Goal: Find specific page/section: Find specific page/section

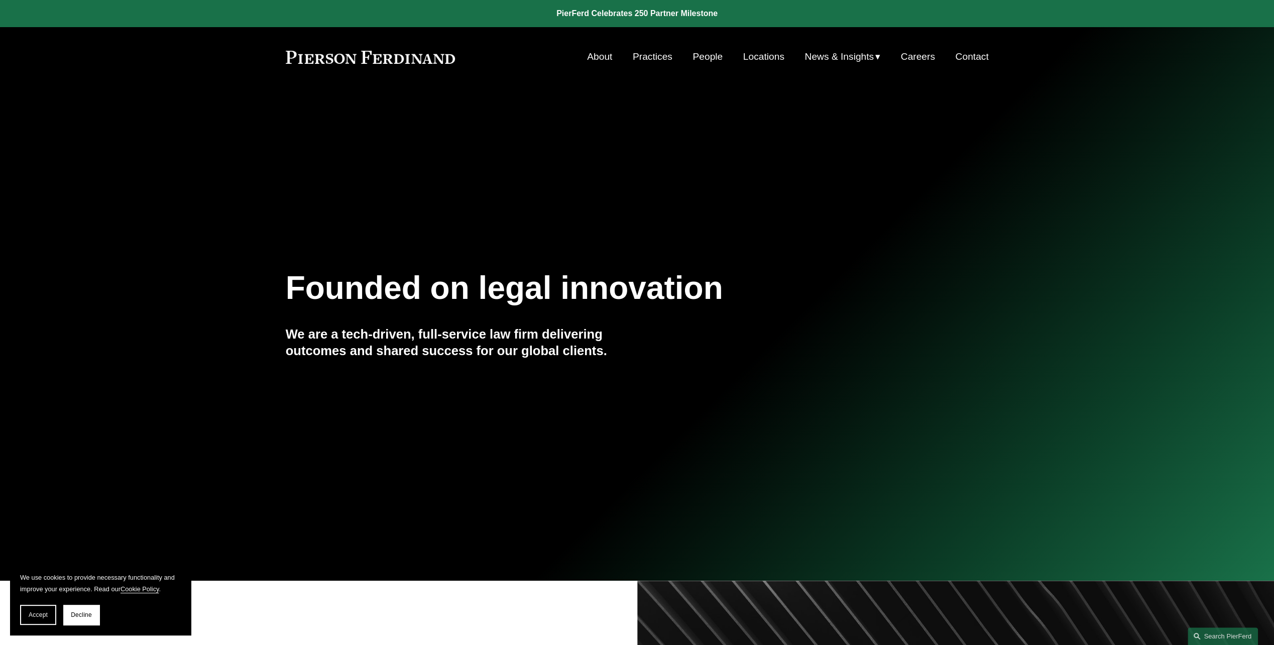
click at [763, 56] on link "Locations" at bounding box center [763, 56] width 41 height 19
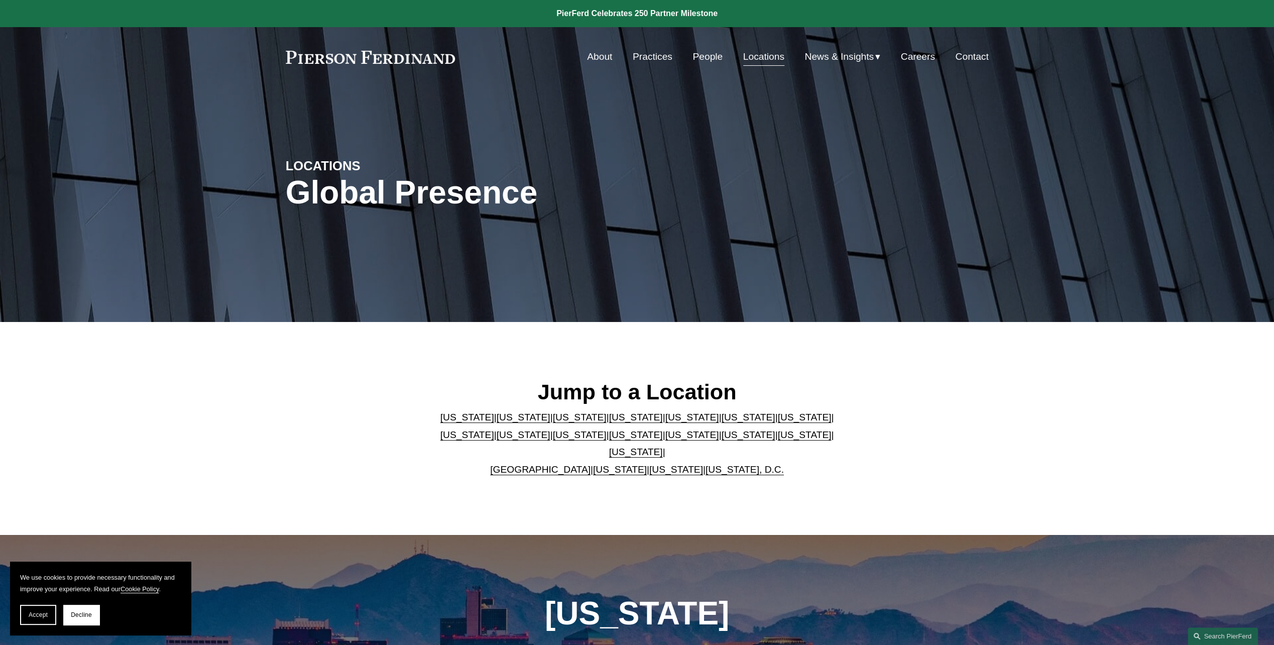
click at [721, 422] on link "Georgia" at bounding box center [748, 417] width 54 height 11
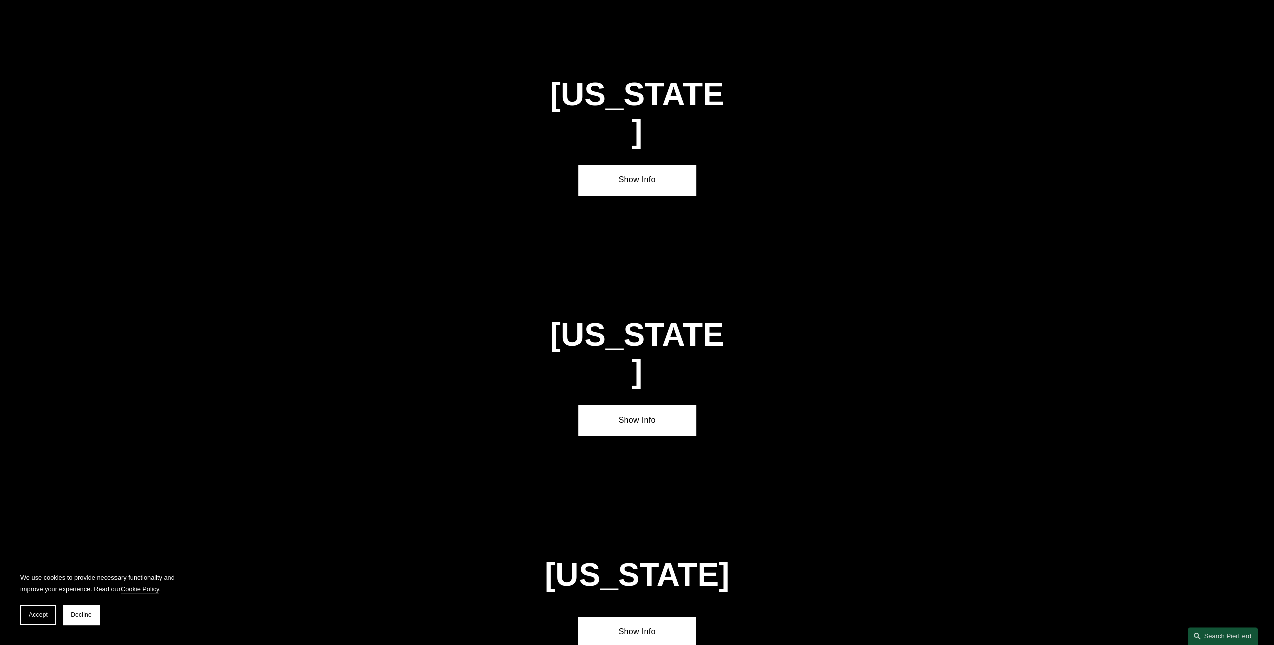
scroll to position [1593, 0]
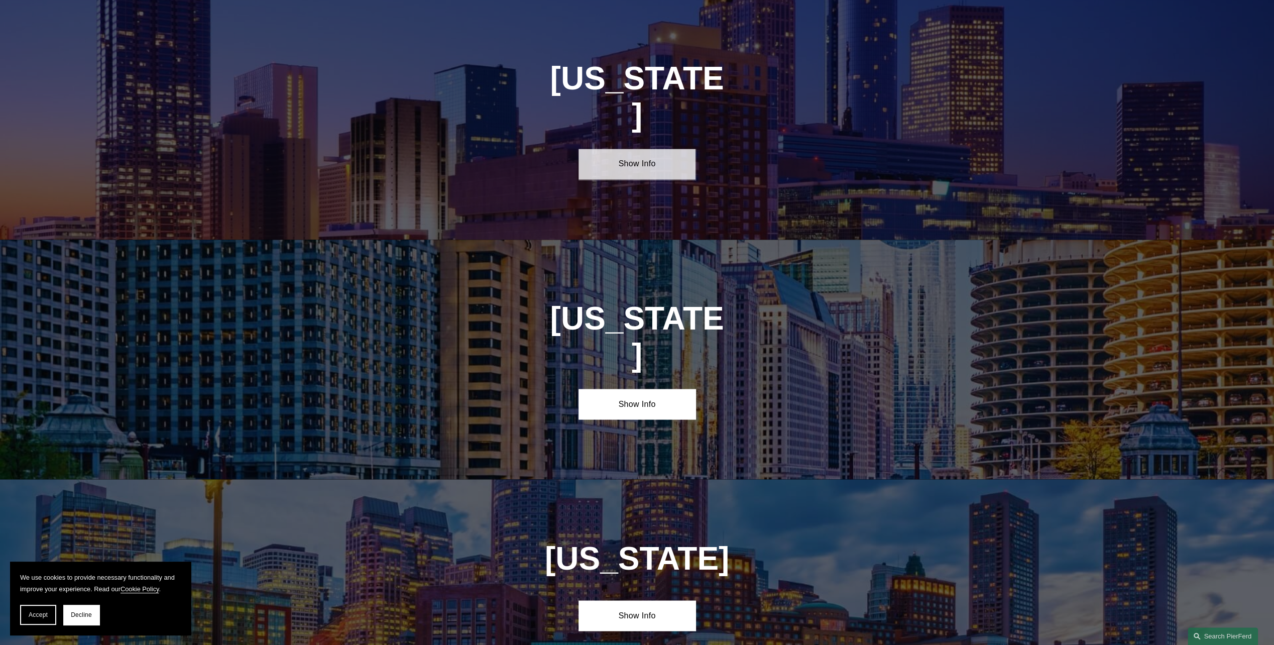
click at [616, 149] on link "Show Info" at bounding box center [637, 164] width 117 height 30
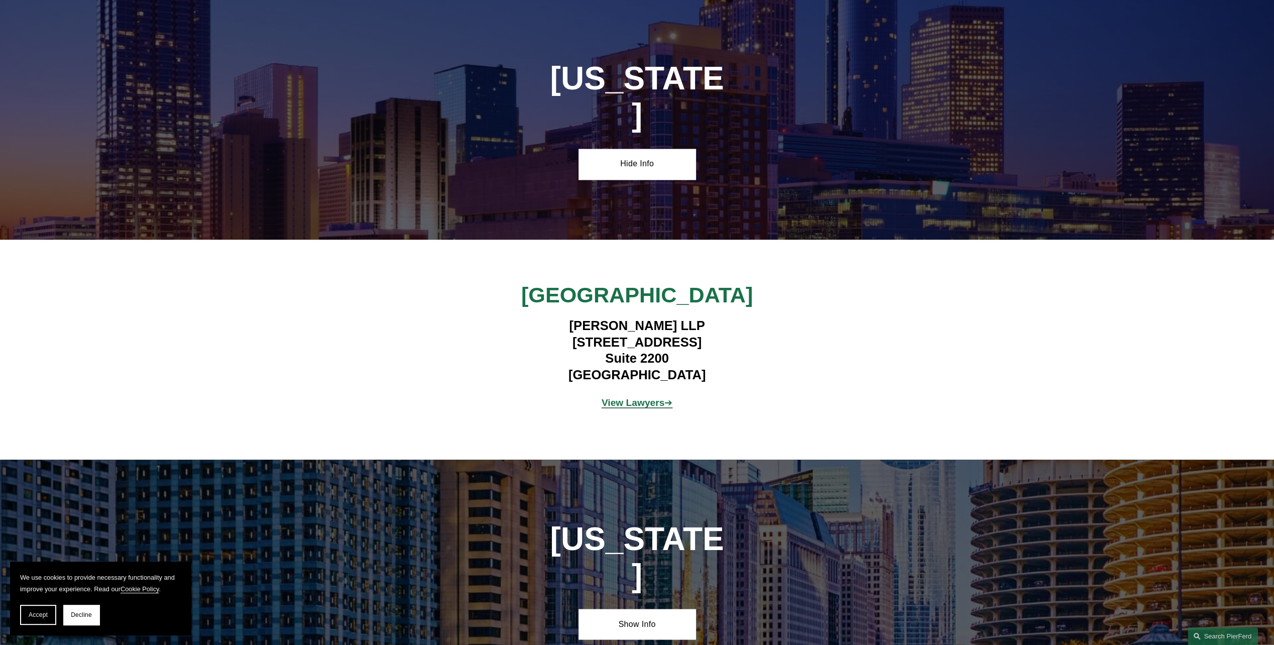
click at [638, 397] on strong "View Lawyers" at bounding box center [633, 402] width 63 height 11
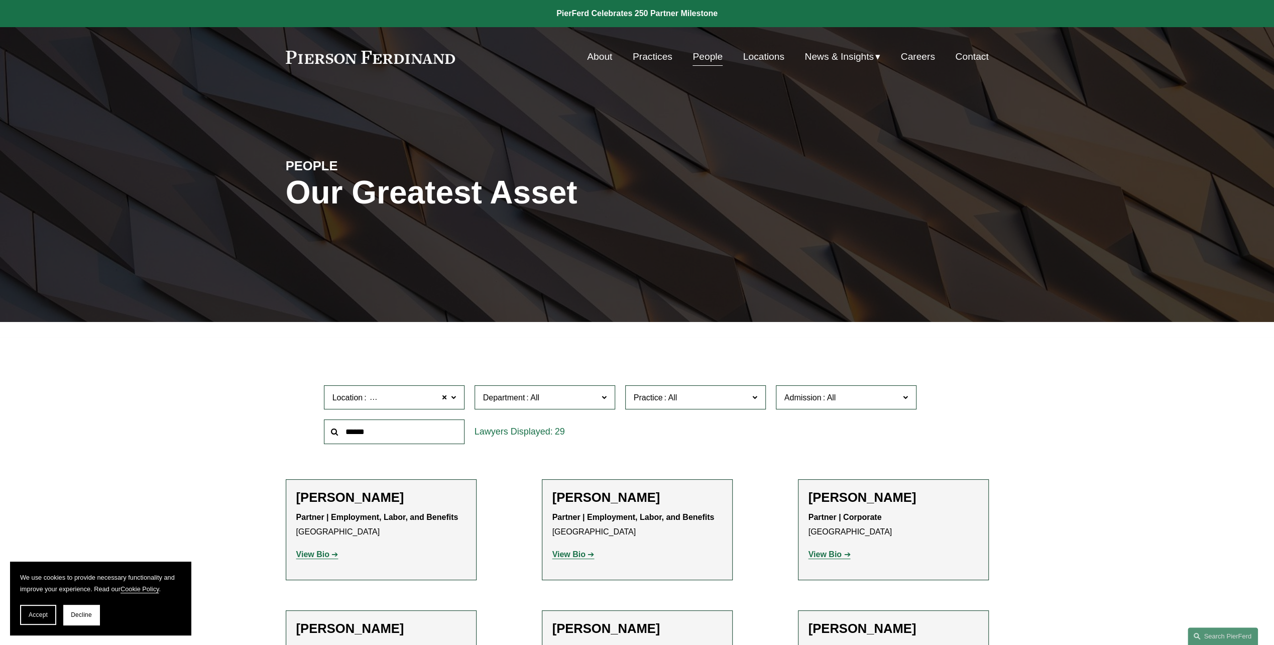
click at [760, 54] on link "Locations" at bounding box center [763, 56] width 41 height 19
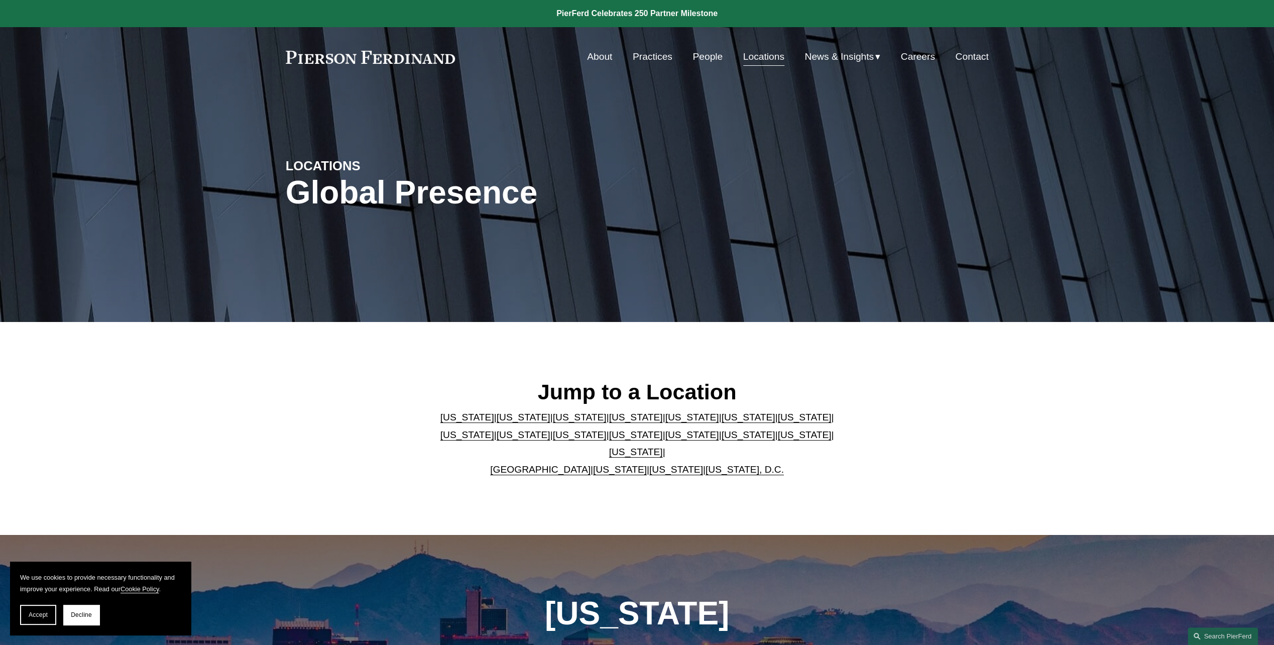
click at [646, 58] on link "Practices" at bounding box center [653, 56] width 40 height 19
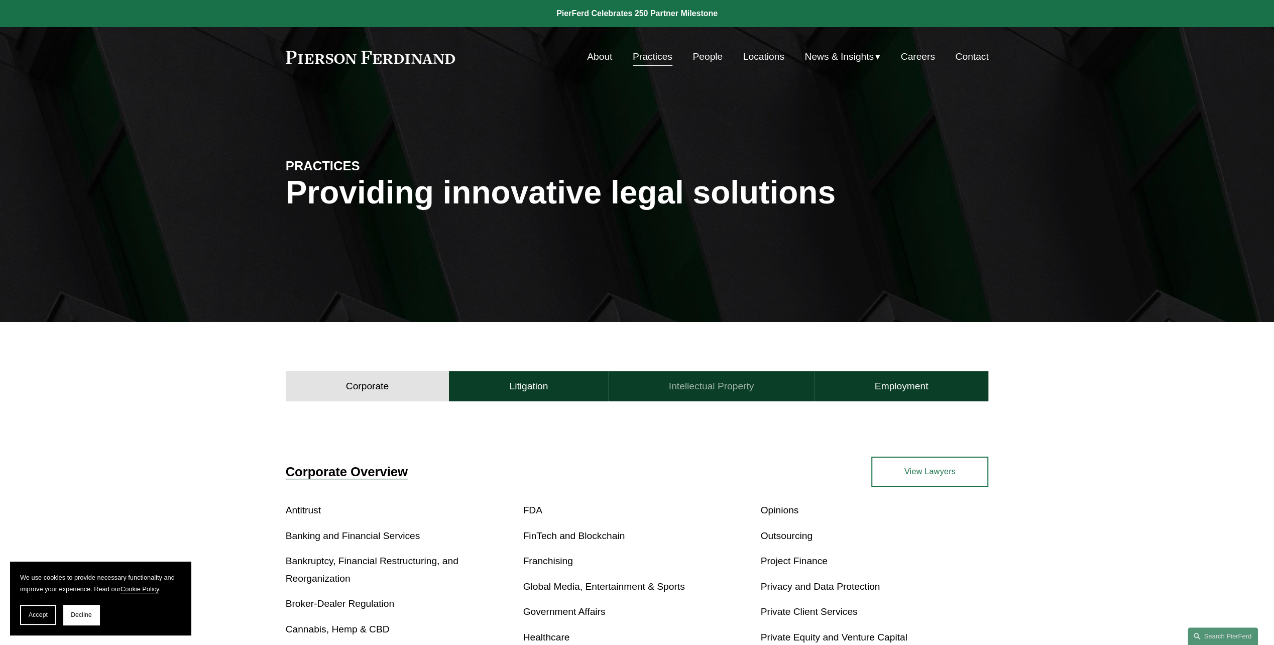
click at [702, 392] on h4 "Intellectual Property" at bounding box center [711, 386] width 85 height 12
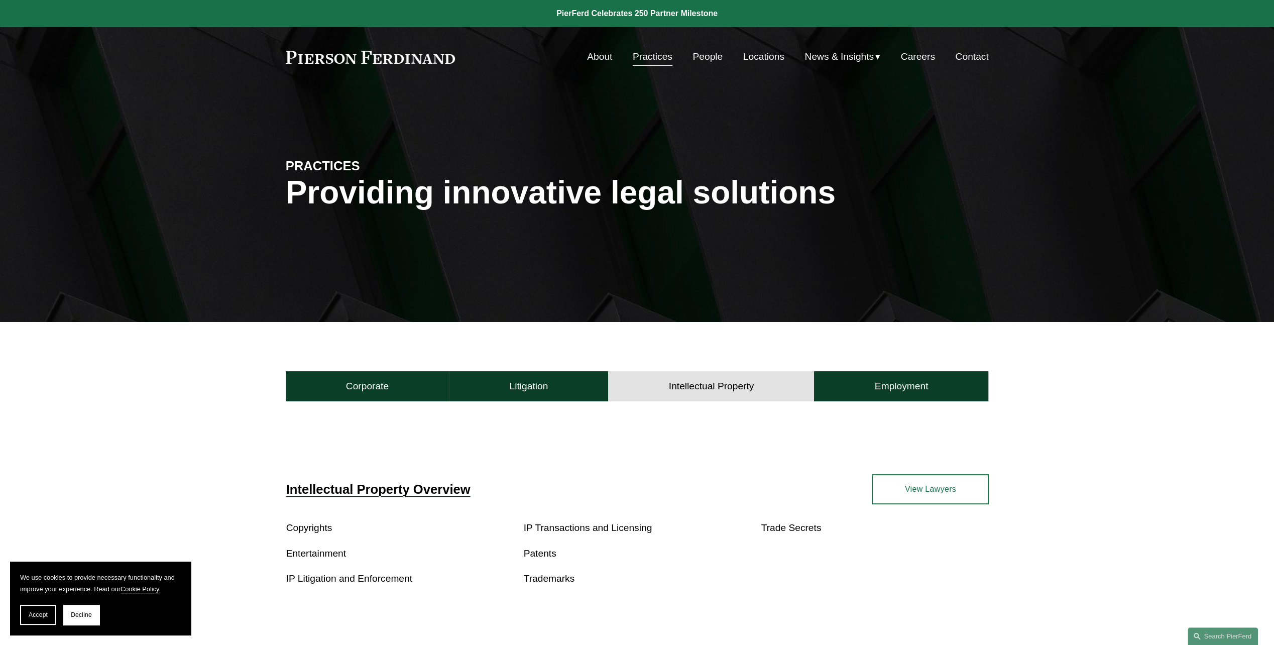
click at [540, 551] on link "Patents" at bounding box center [540, 553] width 33 height 11
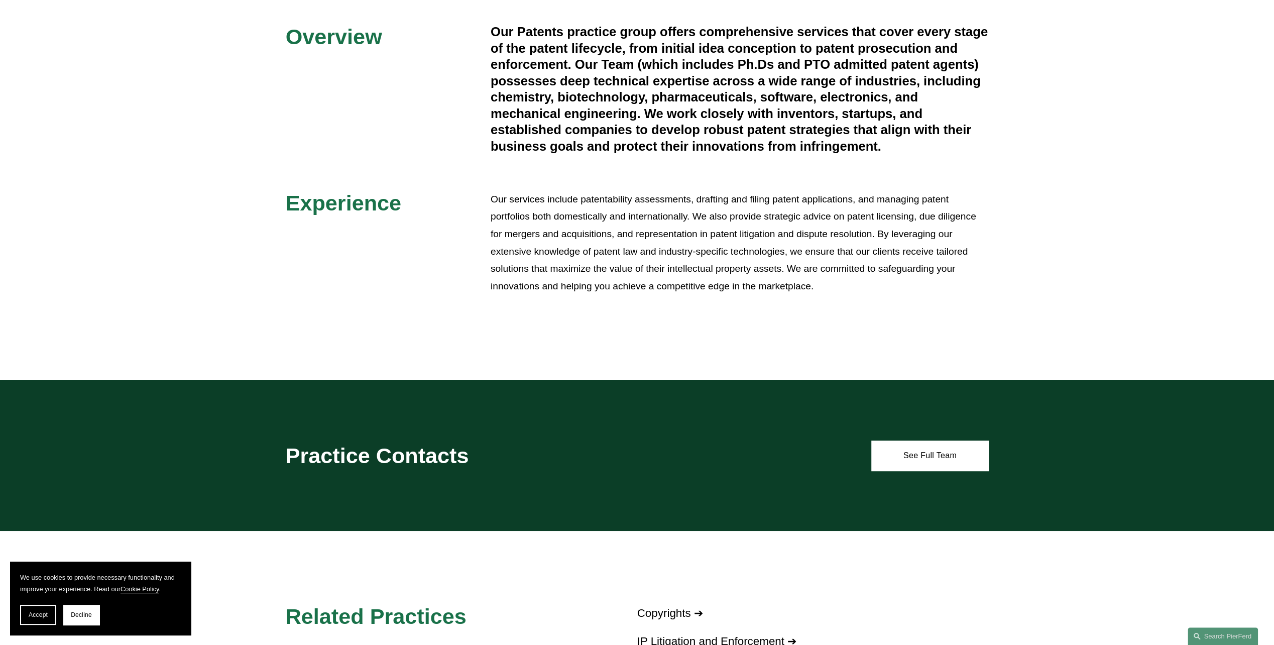
scroll to position [352, 0]
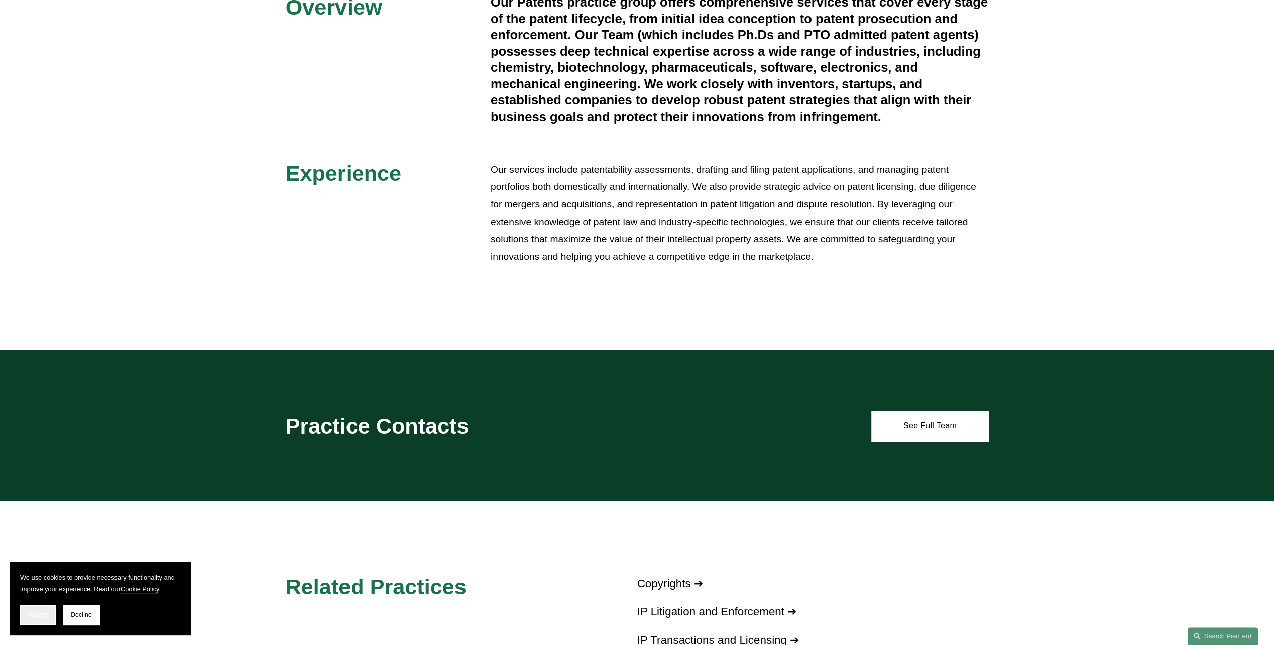
click at [36, 615] on span "Accept" at bounding box center [38, 614] width 19 height 7
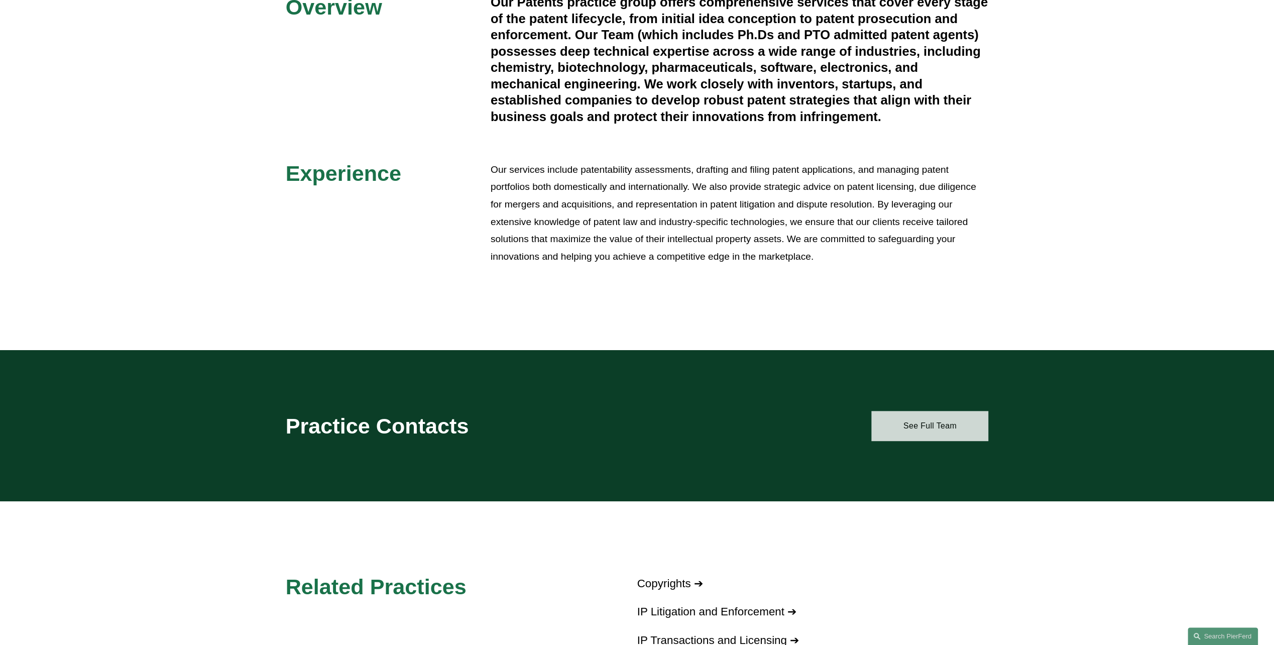
click at [940, 423] on link "See Full Team" at bounding box center [929, 426] width 117 height 30
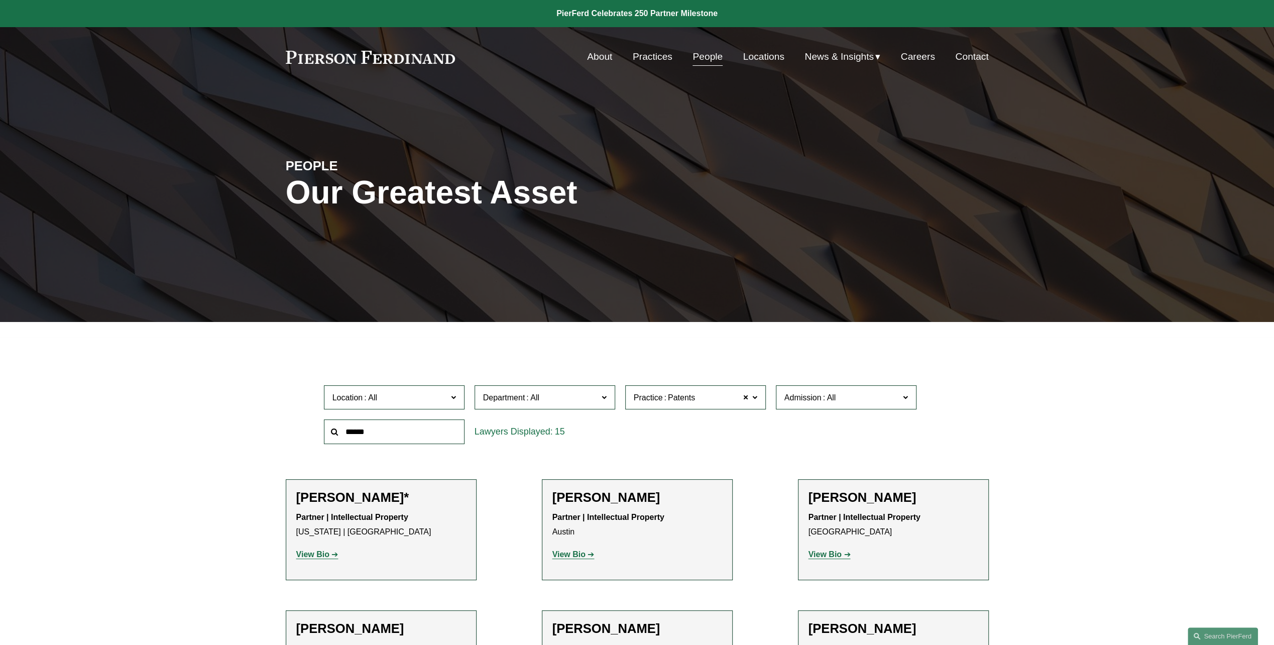
click at [759, 58] on link "Locations" at bounding box center [763, 56] width 41 height 19
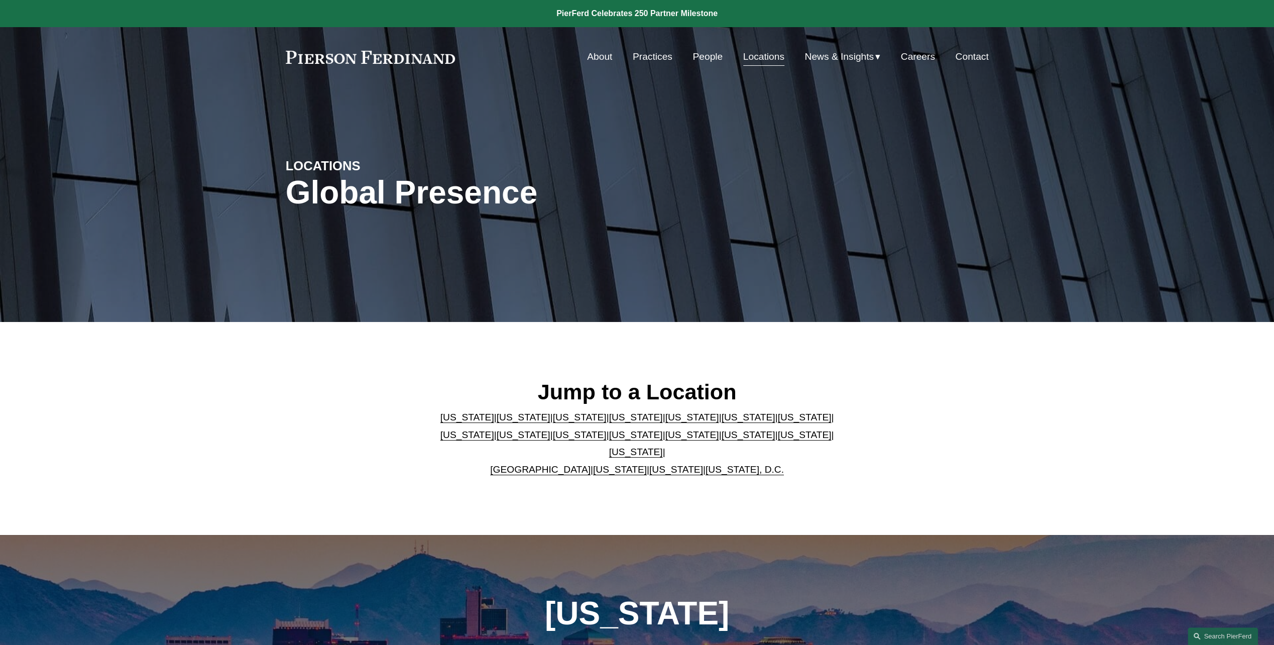
click at [721, 422] on link "[US_STATE]" at bounding box center [748, 417] width 54 height 11
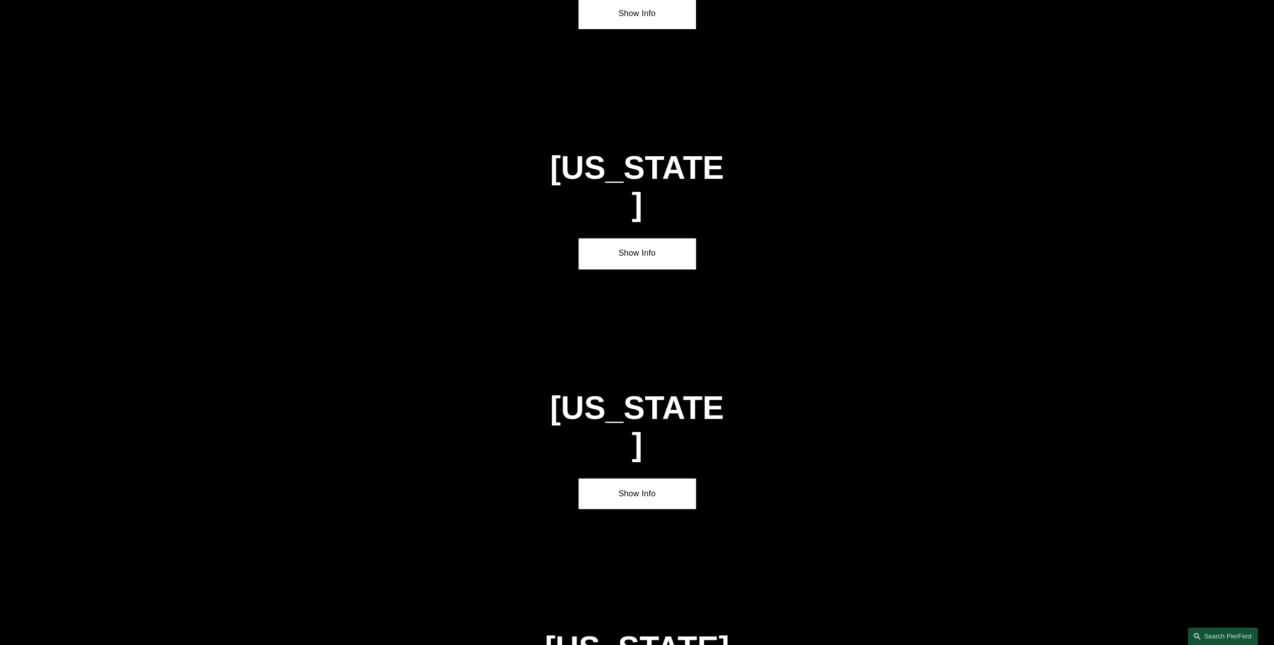
scroll to position [1593, 0]
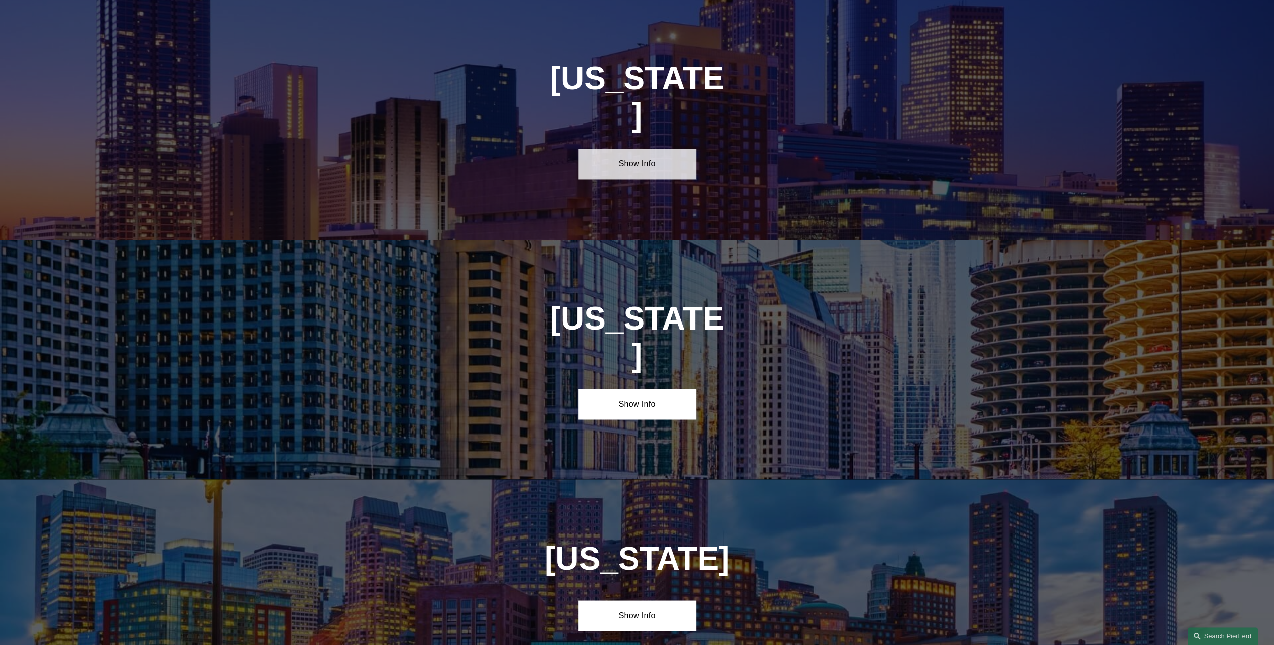
click at [639, 149] on link "Show Info" at bounding box center [637, 164] width 117 height 30
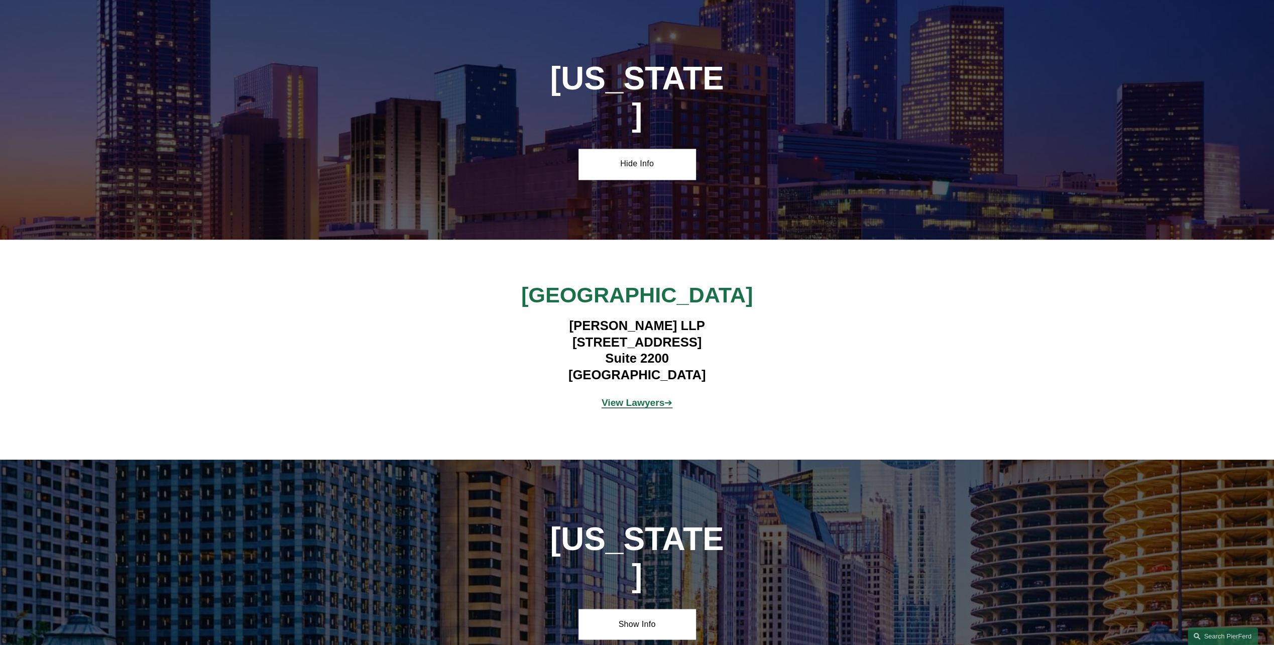
click at [649, 397] on strong "View Lawyers" at bounding box center [633, 402] width 63 height 11
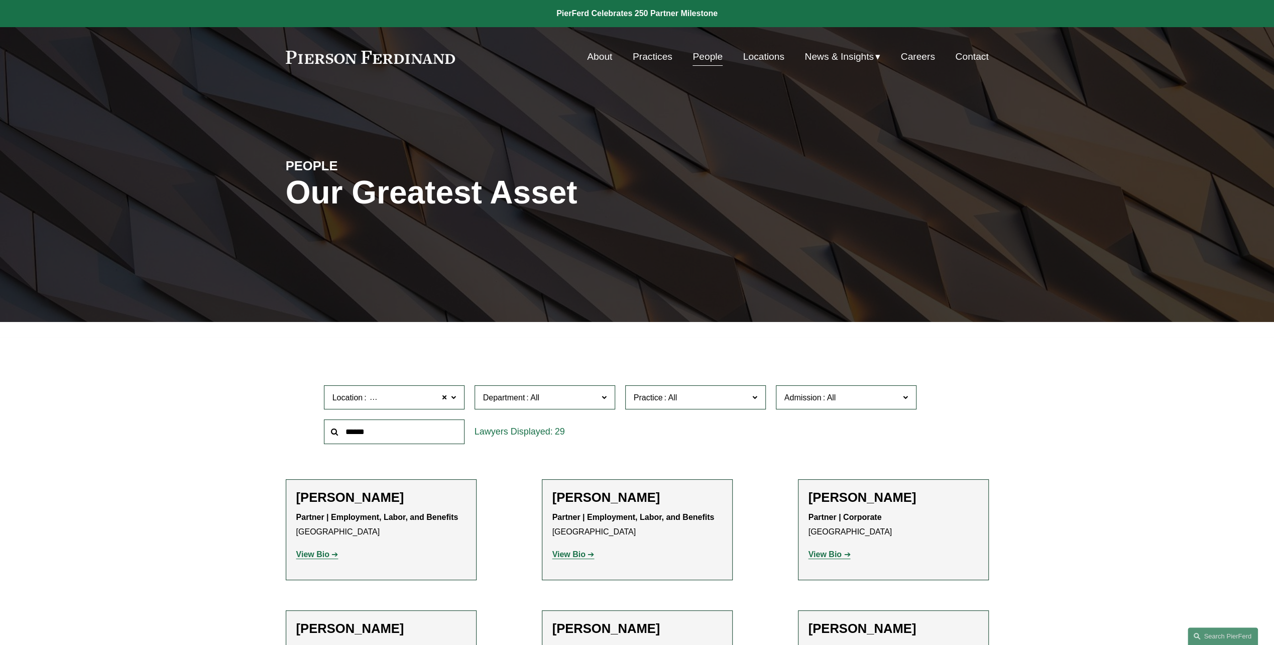
click at [650, 55] on link "Practices" at bounding box center [653, 56] width 40 height 19
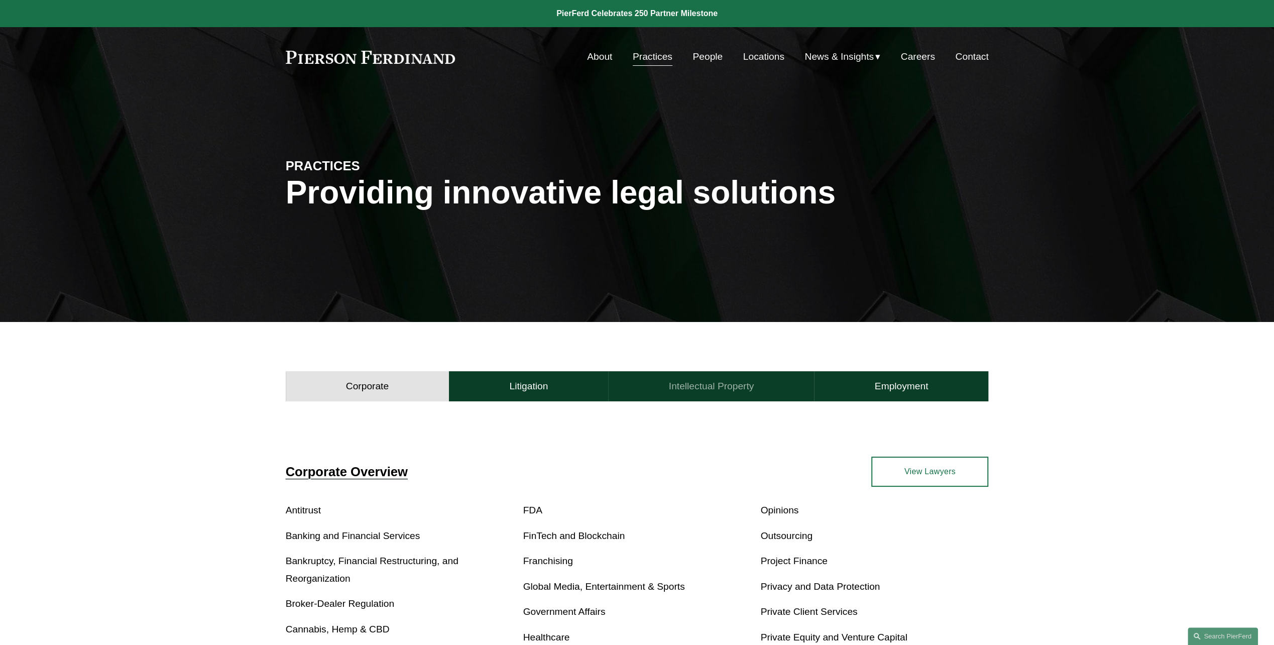
click at [709, 391] on h4 "Intellectual Property" at bounding box center [711, 386] width 85 height 12
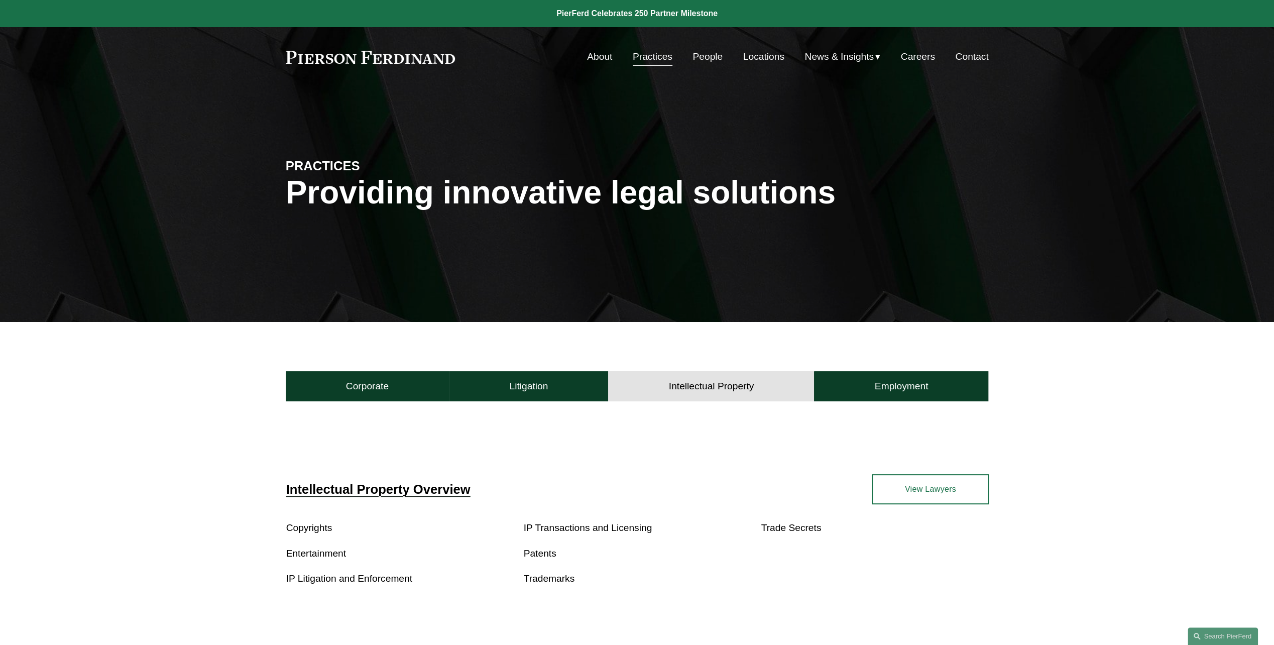
click at [543, 553] on link "Patents" at bounding box center [540, 553] width 33 height 11
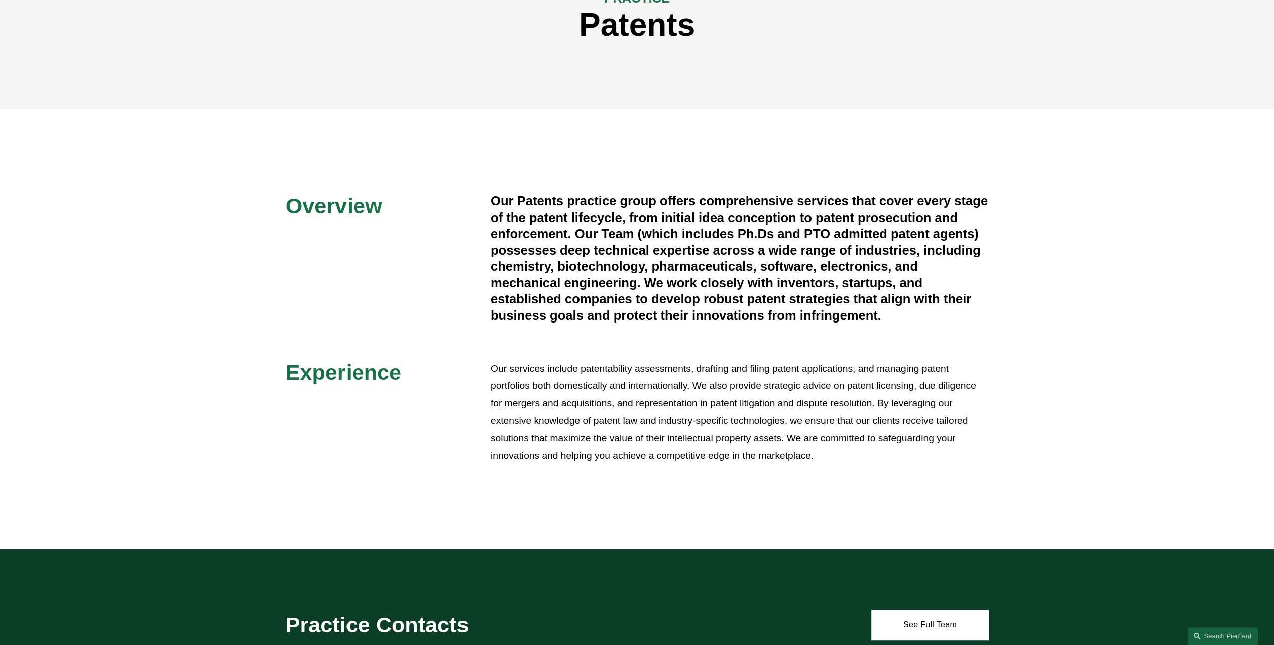
scroll to position [251, 0]
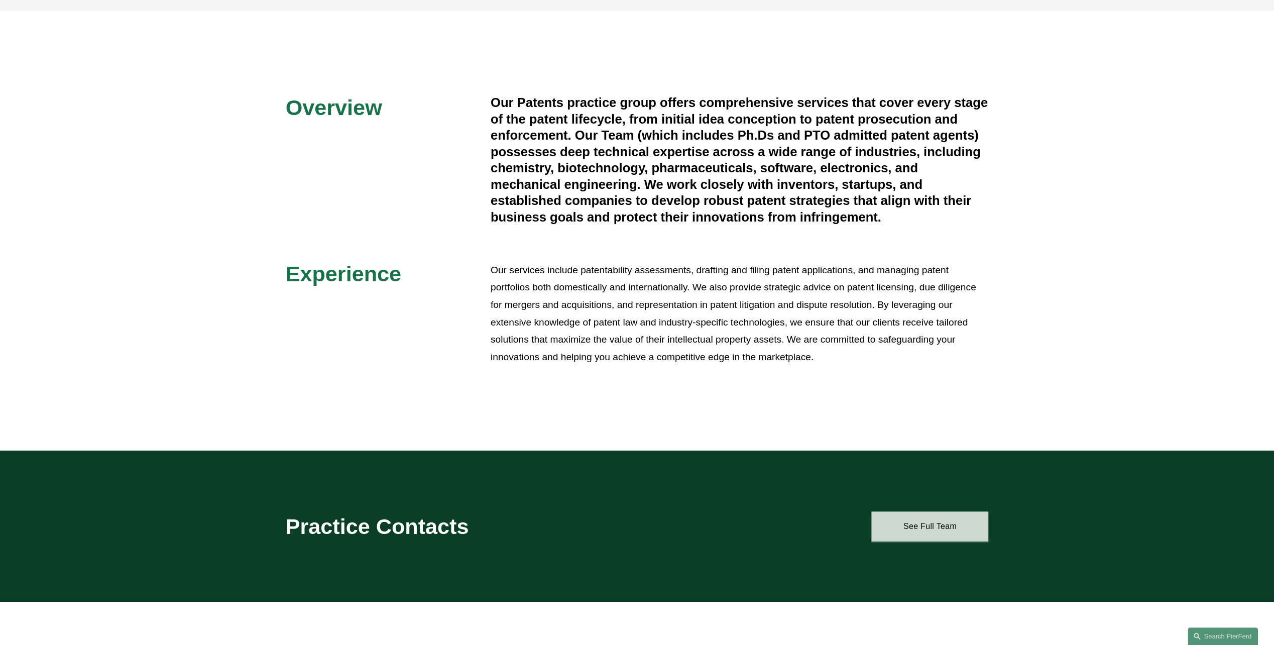
click at [936, 534] on link "See Full Team" at bounding box center [929, 526] width 117 height 30
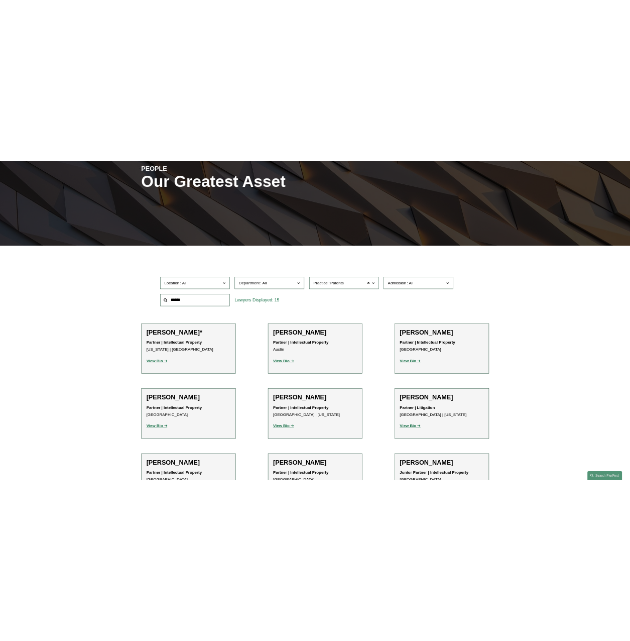
scroll to position [301, 0]
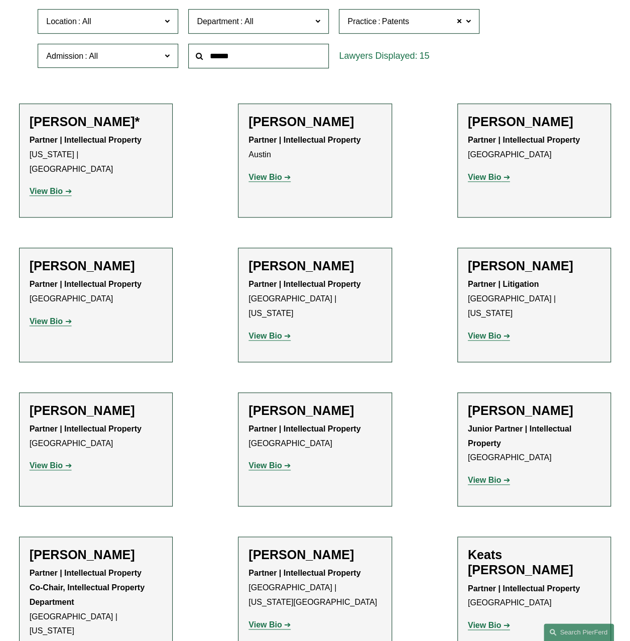
click at [15, 80] on ul "Filter Location All [GEOGRAPHIC_DATA] [GEOGRAPHIC_DATA] [GEOGRAPHIC_DATA] [GEOG…" at bounding box center [315, 428] width 630 height 909
